Goal: Use online tool/utility: Utilize a website feature to perform a specific function

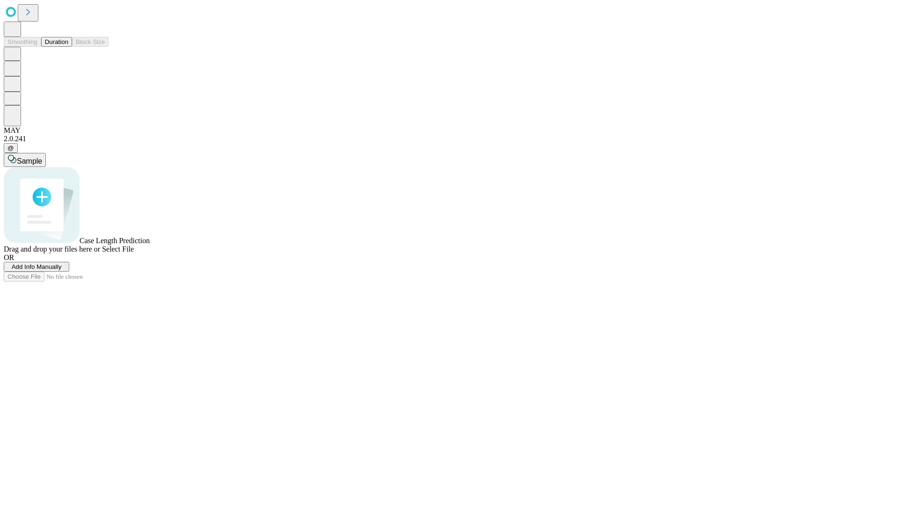
click at [68, 47] on button "Duration" at bounding box center [56, 42] width 31 height 10
click at [62, 270] on span "Add Info Manually" at bounding box center [37, 266] width 50 height 7
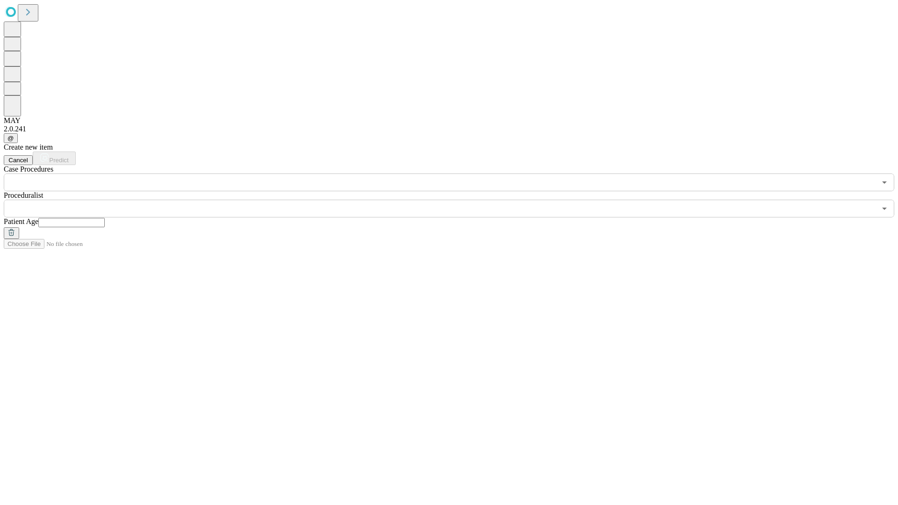
click at [105, 218] on input "text" at bounding box center [71, 222] width 66 height 9
type input "**"
click at [455, 200] on input "text" at bounding box center [440, 209] width 872 height 18
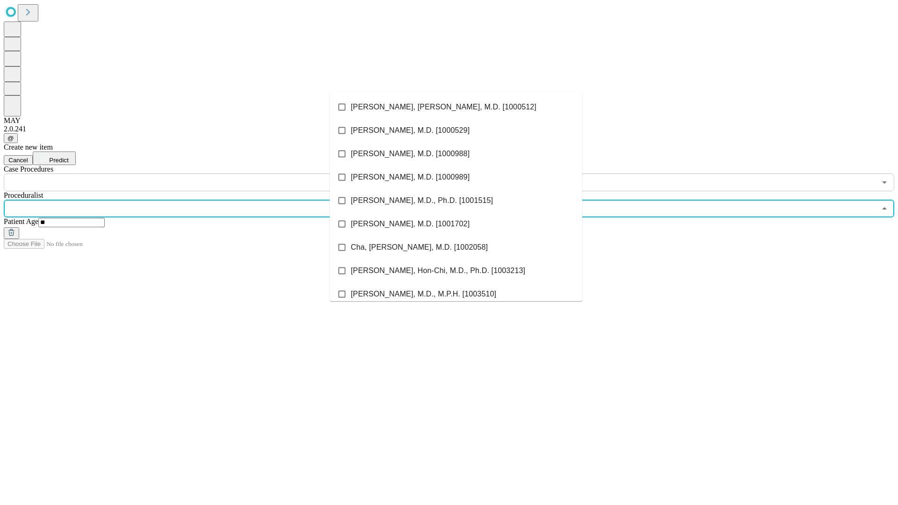
click at [456, 107] on li "[PERSON_NAME], [PERSON_NAME], M.D. [1000512]" at bounding box center [456, 106] width 252 height 23
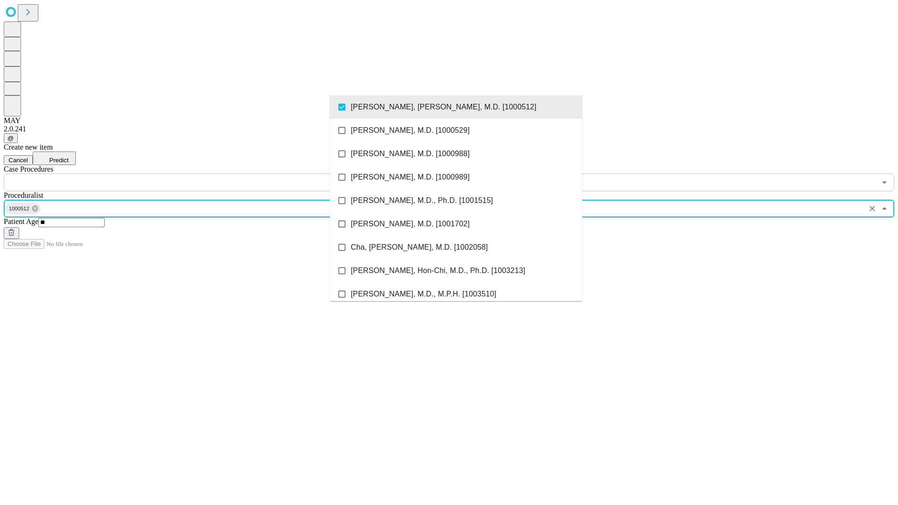
click at [196, 173] on input "text" at bounding box center [440, 182] width 872 height 18
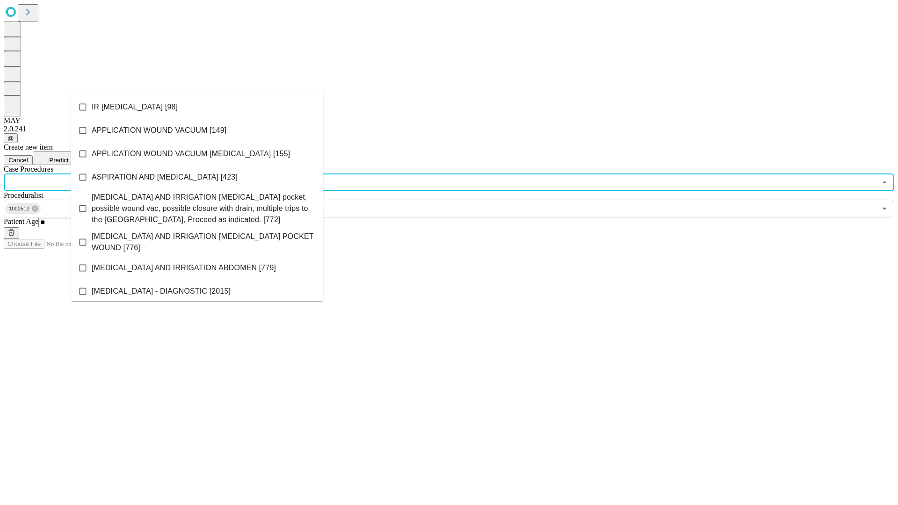
click at [197, 107] on li "IR [MEDICAL_DATA] [98]" at bounding box center [197, 106] width 252 height 23
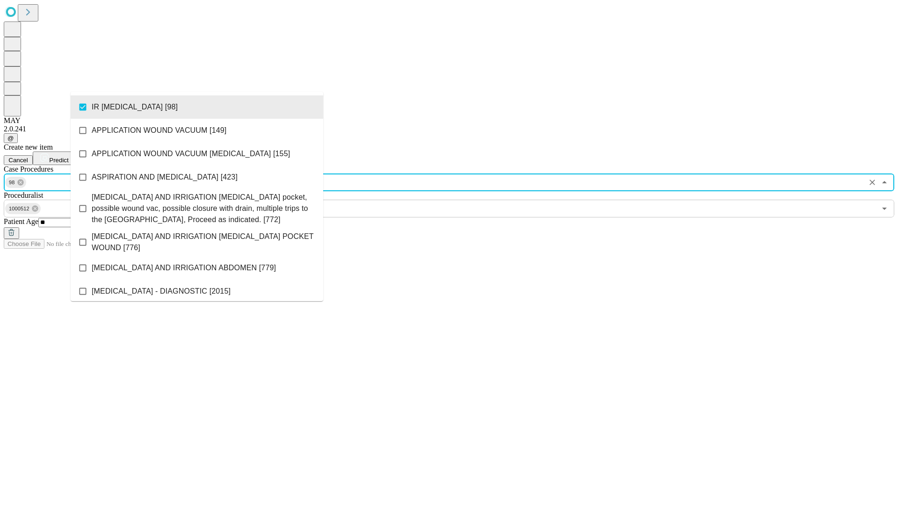
click at [68, 157] on span "Predict" at bounding box center [58, 160] width 19 height 7
